Goal: Task Accomplishment & Management: Manage account settings

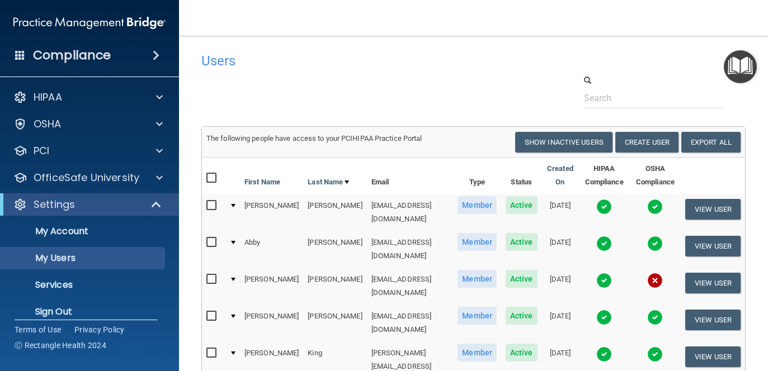
select select "20"
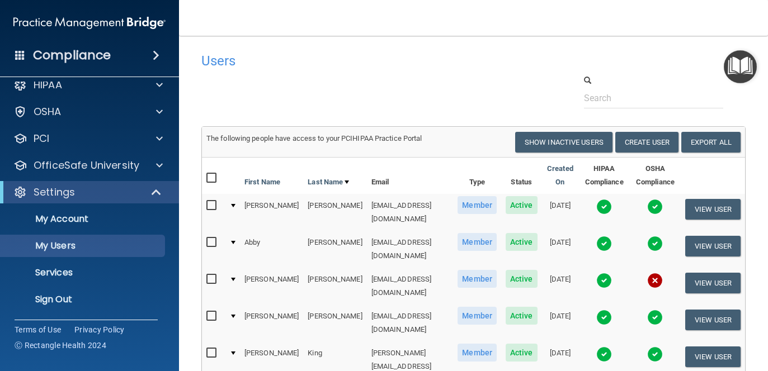
click at [210, 206] on input "checkbox" at bounding box center [212, 205] width 13 height 9
checkbox input "true"
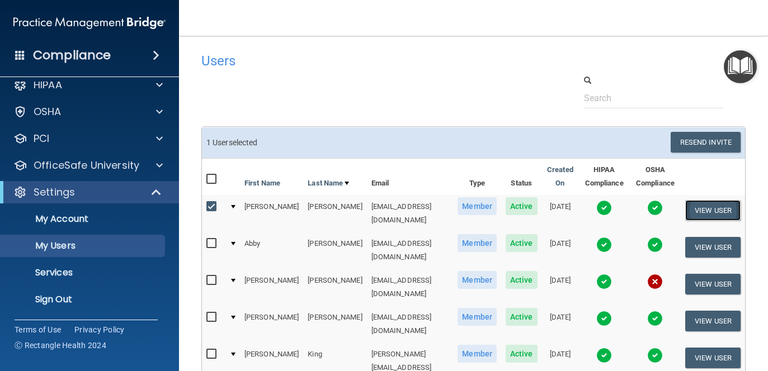
click at [703, 214] on button "View User" at bounding box center [712, 210] width 55 height 21
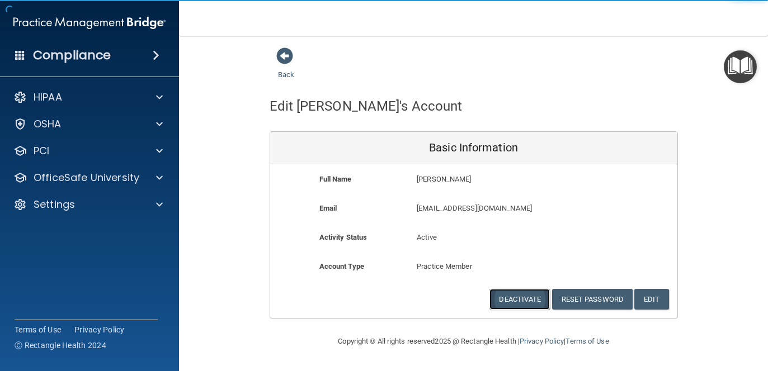
click at [531, 304] on button "Deactivate" at bounding box center [519, 299] width 60 height 21
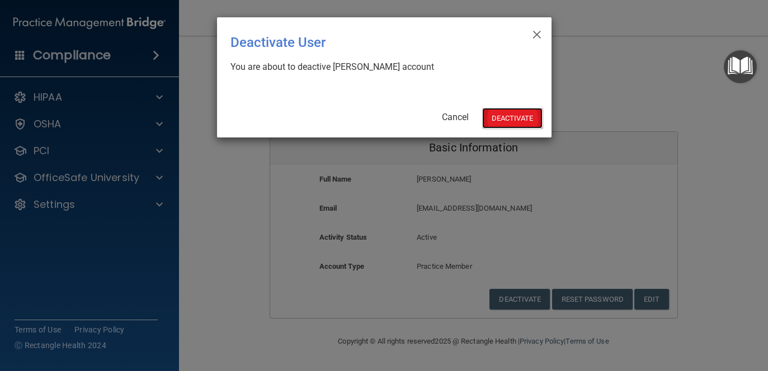
click at [519, 110] on button "Deactivate" at bounding box center [512, 118] width 60 height 21
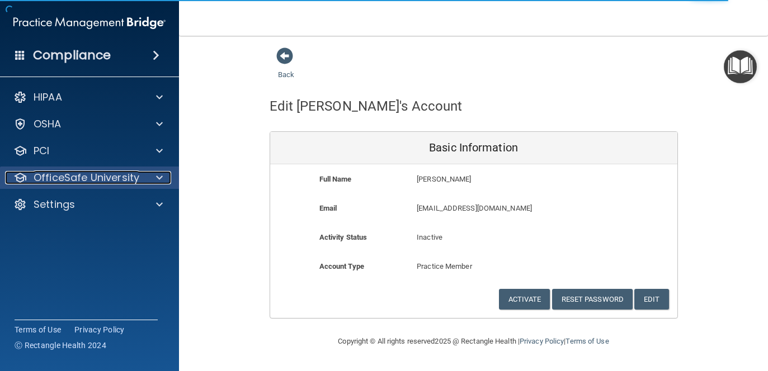
click at [151, 182] on div at bounding box center [158, 177] width 28 height 13
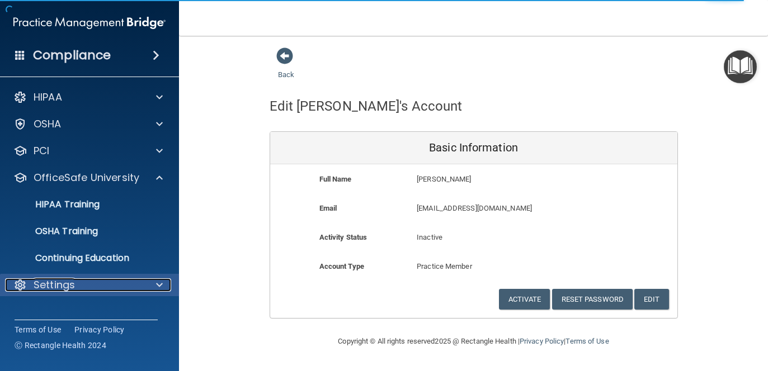
click at [82, 283] on div "Settings" at bounding box center [74, 284] width 139 height 13
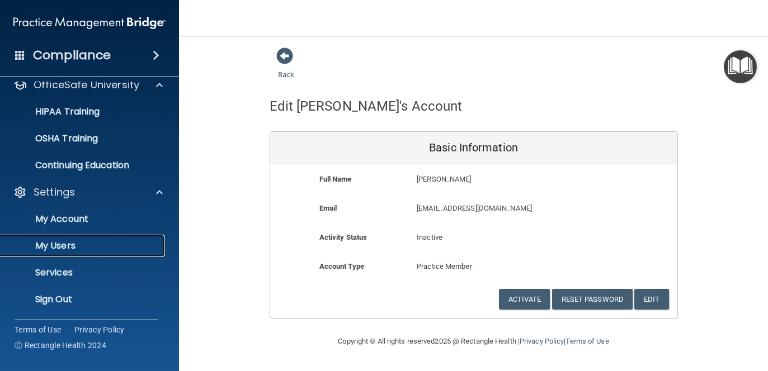
click at [73, 241] on p "My Users" at bounding box center [83, 245] width 153 height 11
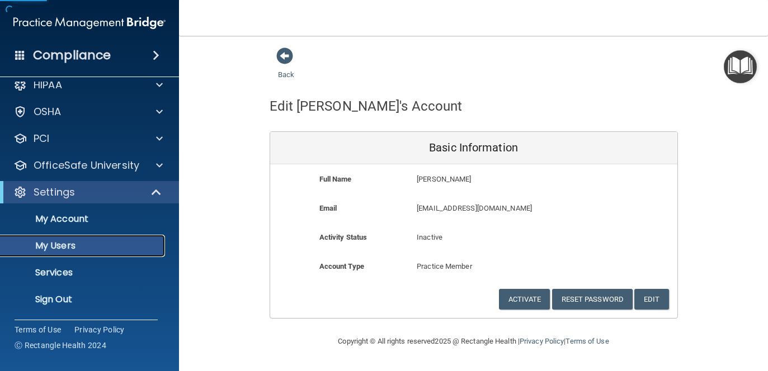
scroll to position [12, 0]
select select "20"
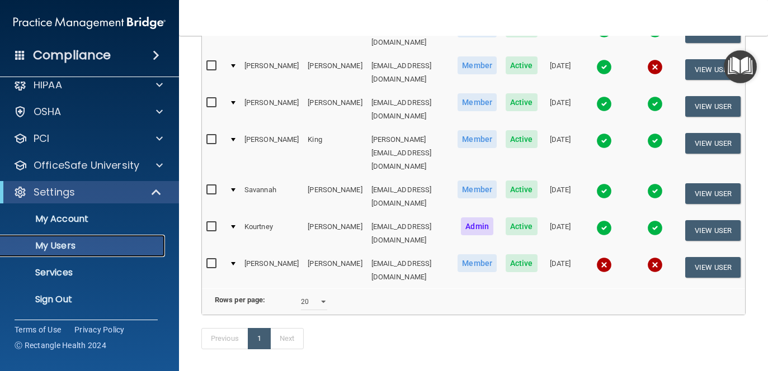
scroll to position [177, 0]
